Goal: Task Accomplishment & Management: Manage account settings

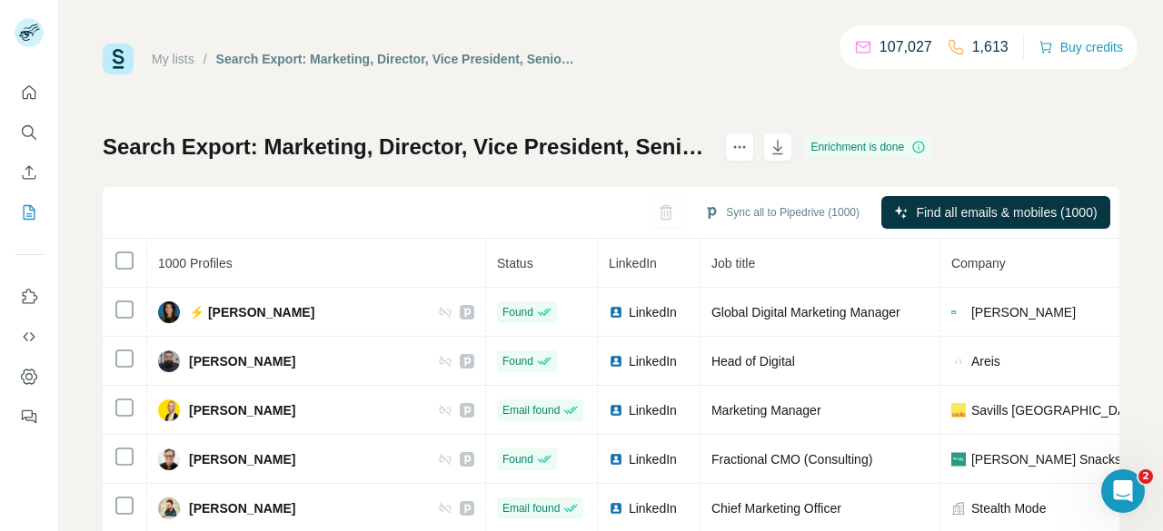
scroll to position [342, 0]
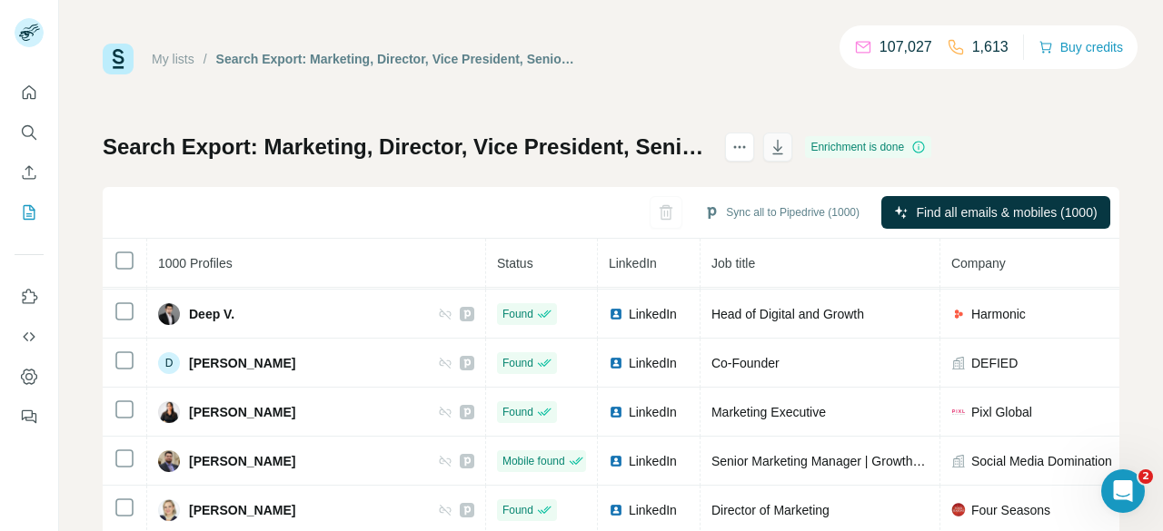
click at [787, 148] on icon "button" at bounding box center [777, 147] width 18 height 18
click at [805, 74] on div "My lists / Search Export: Marketing, Director, Vice President, Senior, Entry Le…" at bounding box center [611, 59] width 1016 height 31
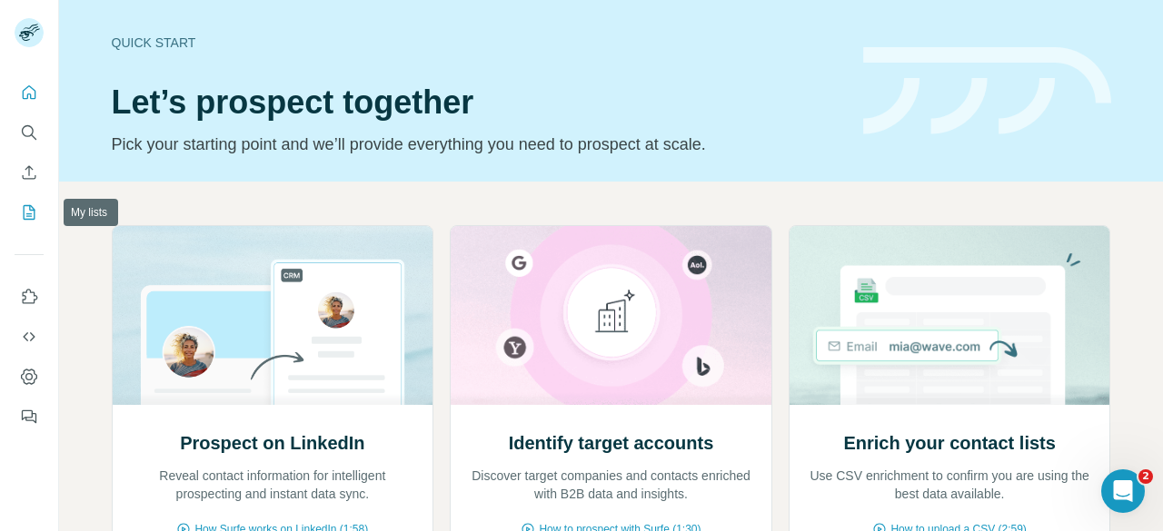
click at [31, 222] on button "My lists" at bounding box center [29, 212] width 29 height 33
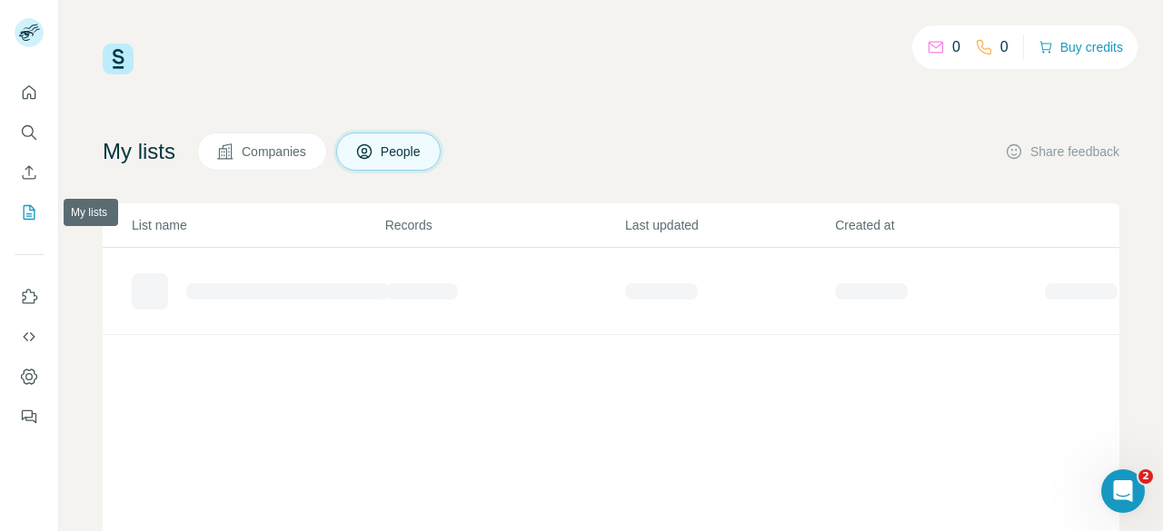
click at [29, 210] on icon "My lists" at bounding box center [29, 212] width 18 height 18
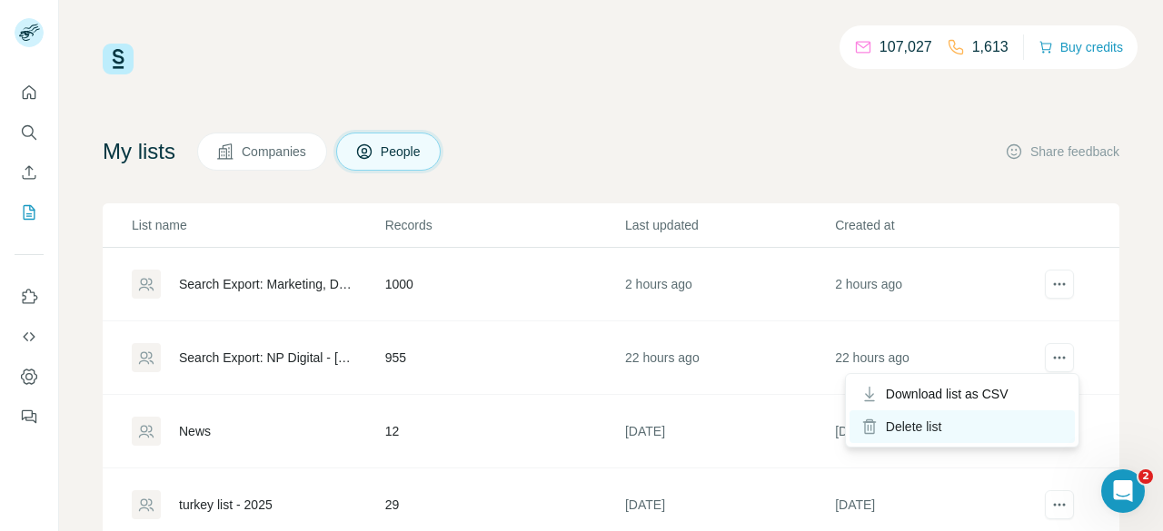
click at [956, 424] on div "Delete list" at bounding box center [961, 427] width 225 height 33
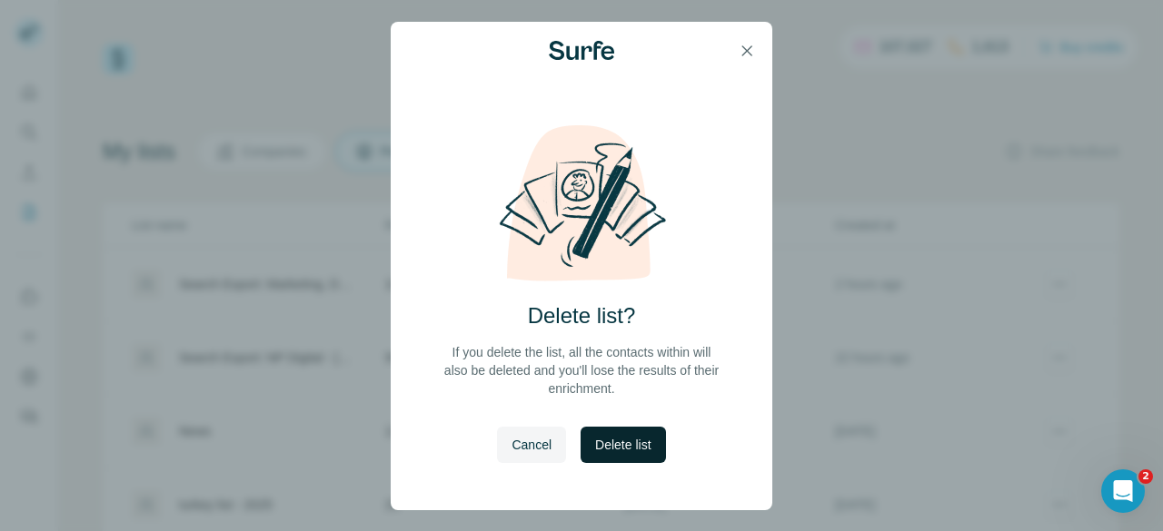
click at [621, 441] on span "Delete list" at bounding box center [622, 445] width 55 height 18
